Goal: Find specific page/section: Find specific page/section

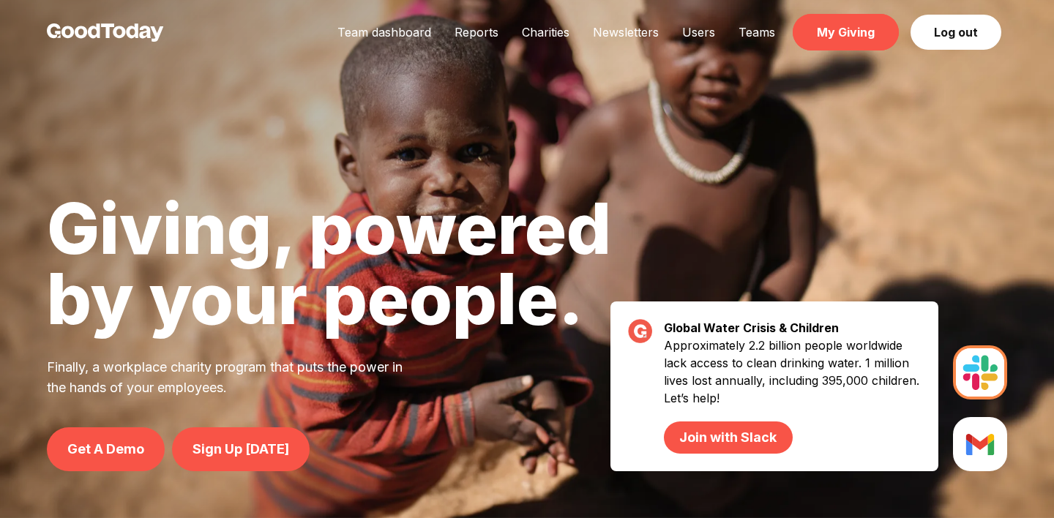
click at [857, 38] on link "My Giving" at bounding box center [845, 32] width 106 height 37
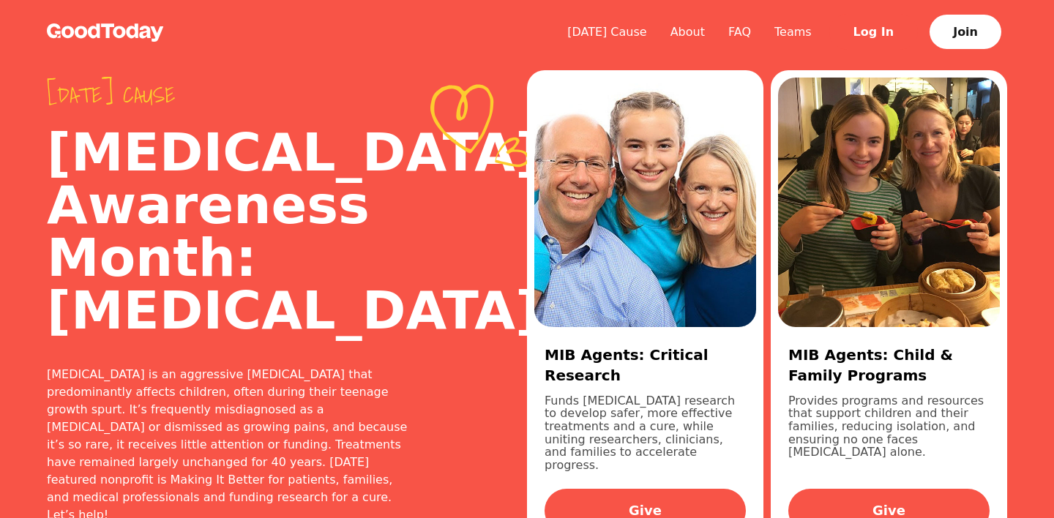
click at [868, 39] on link "Log In" at bounding box center [873, 32] width 89 height 36
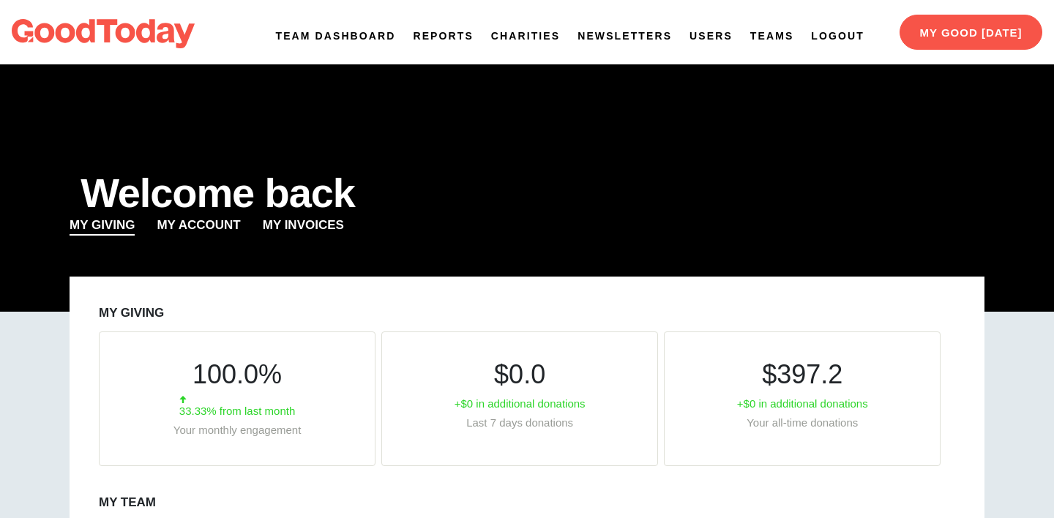
click at [325, 42] on link "Team Dashboard" at bounding box center [336, 36] width 120 height 15
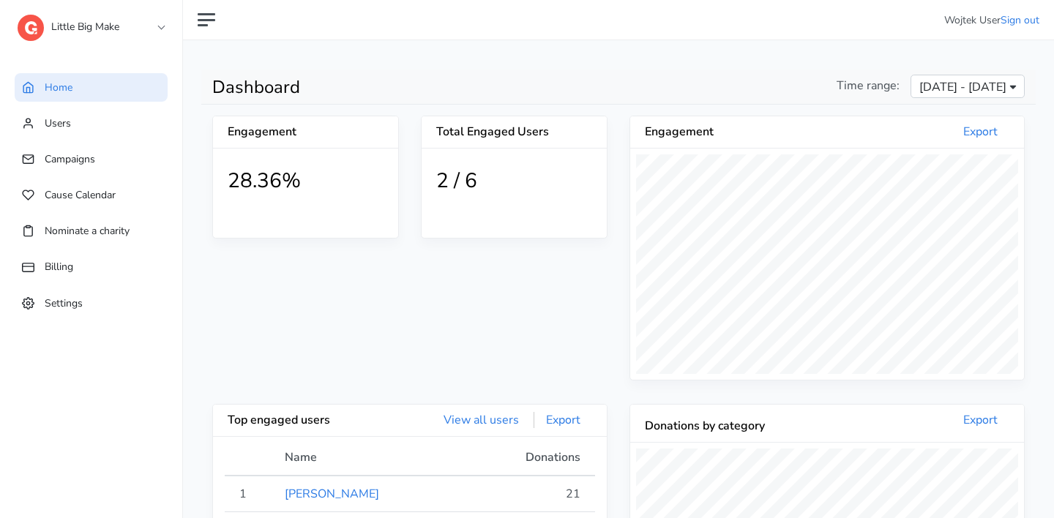
scroll to position [269, 394]
